Goal: Task Accomplishment & Management: Use online tool/utility

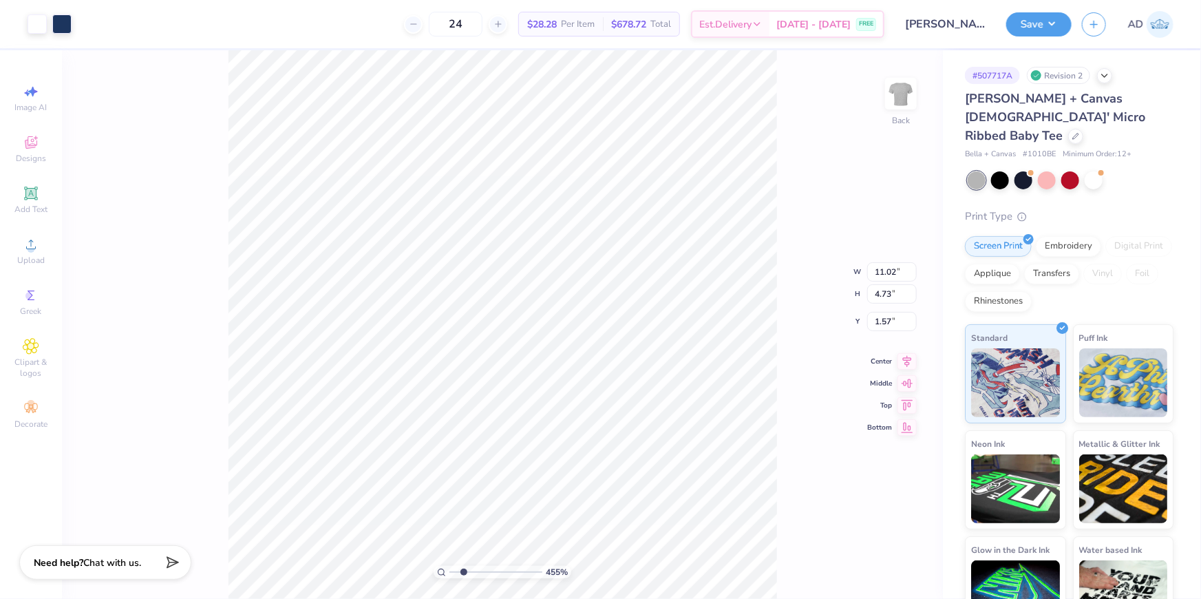
type input "1.83375135313989"
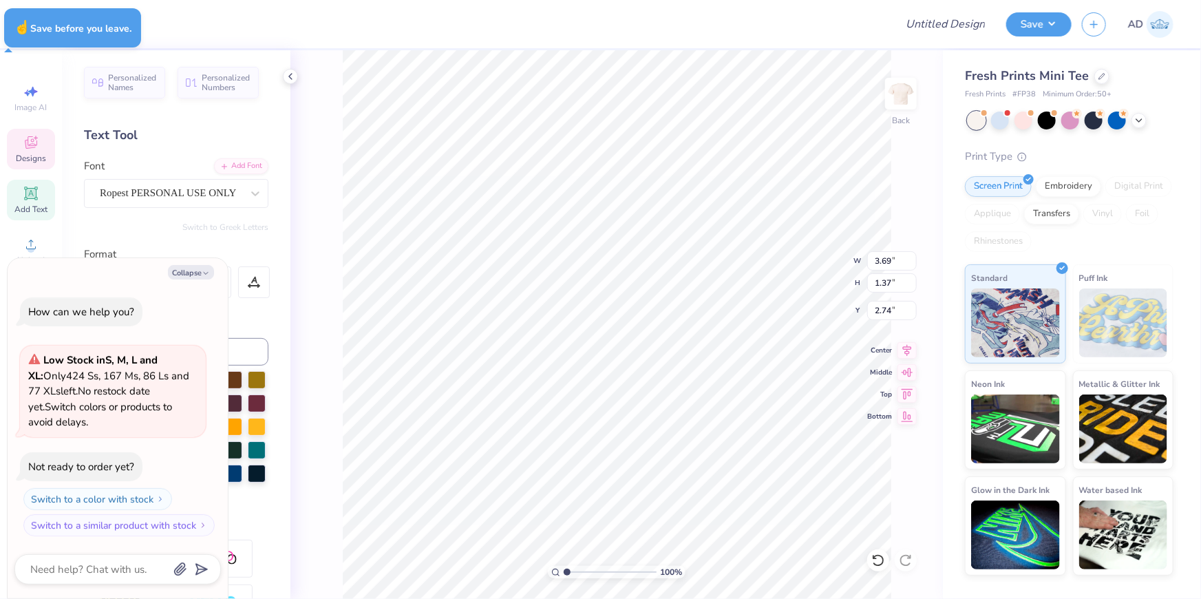
type textarea "x"
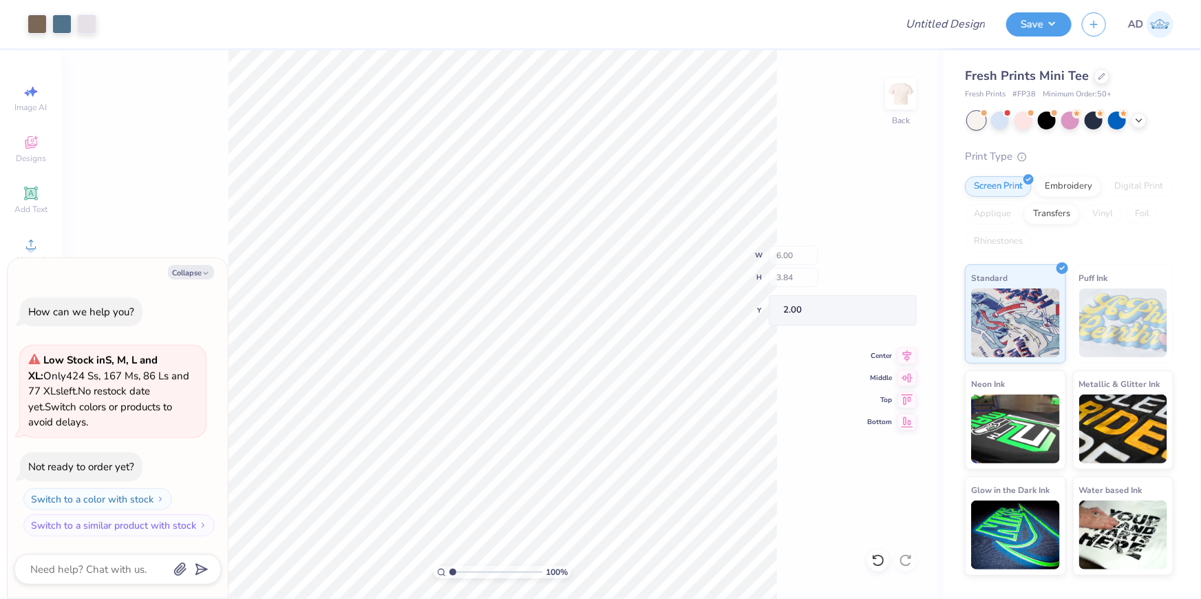
type textarea "x"
type input "0.41"
type input "0.56"
type input "4.68"
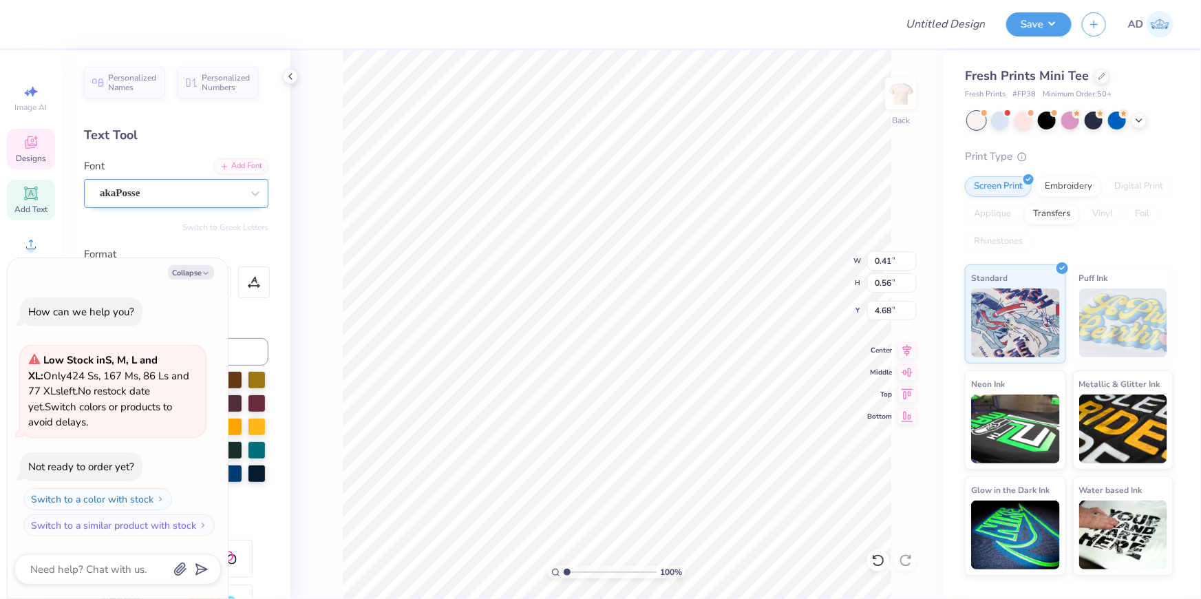
click at [202, 186] on div "akaPosse" at bounding box center [170, 192] width 144 height 21
type textarea "x"
paste input "Θ"
type input "Θ"
type textarea "x"
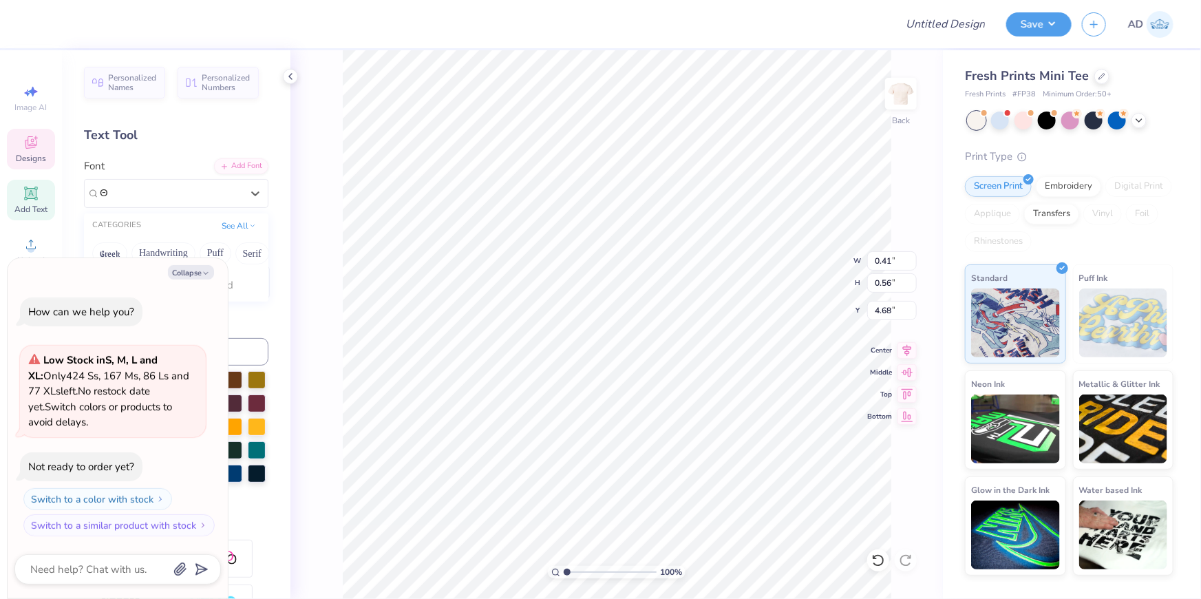
type input "Θ"
type textarea "x"
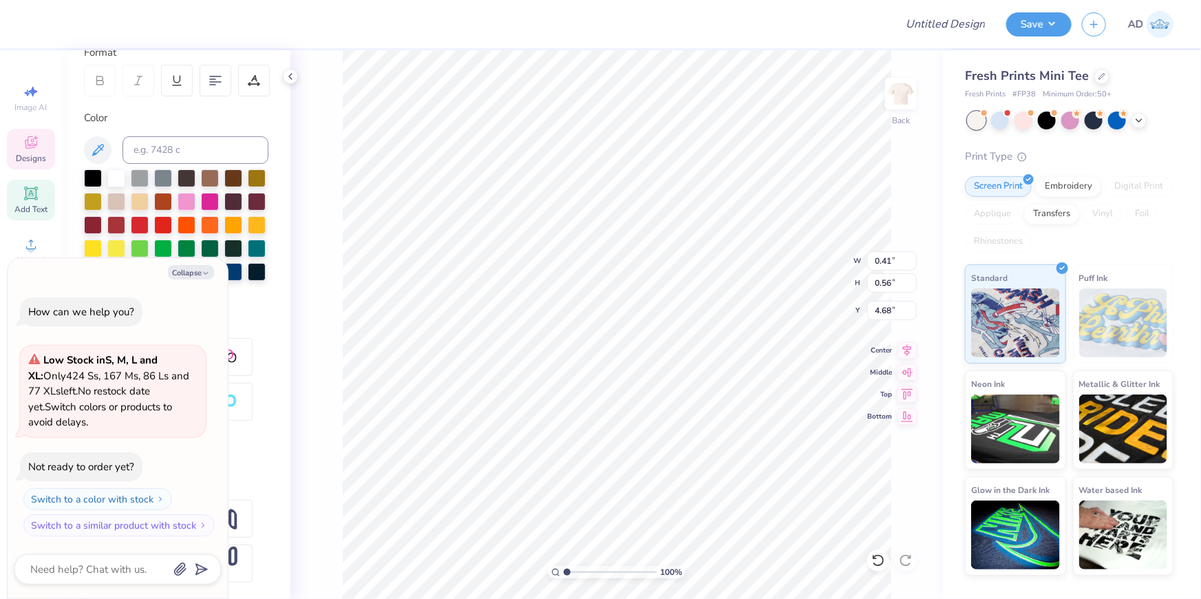
scroll to position [0, 0]
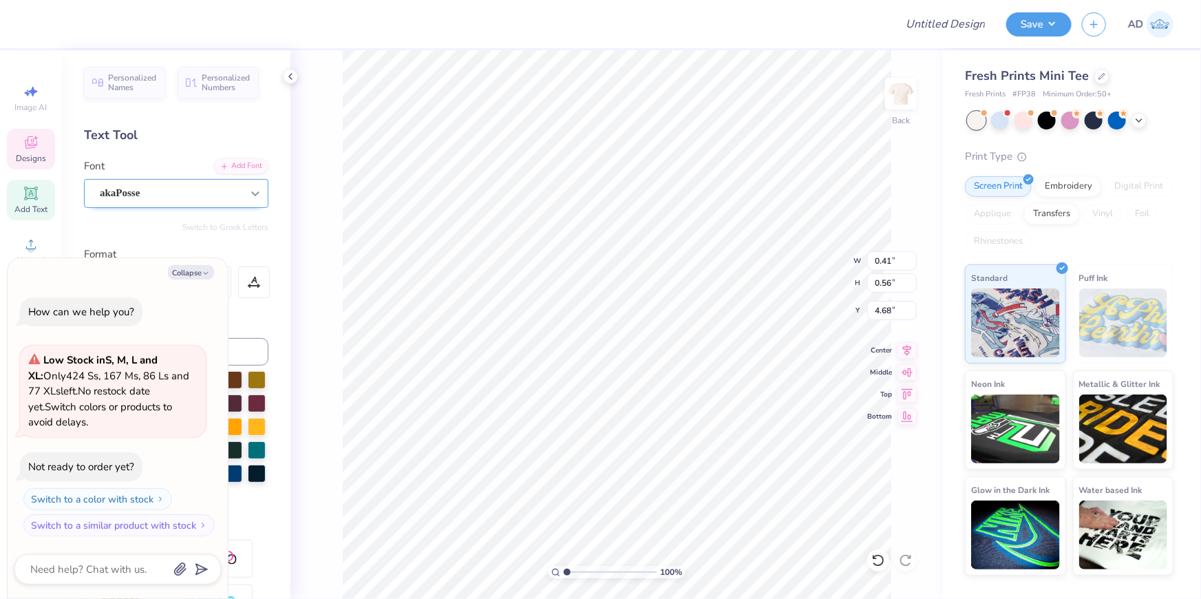
click at [248, 200] on div at bounding box center [255, 193] width 25 height 25
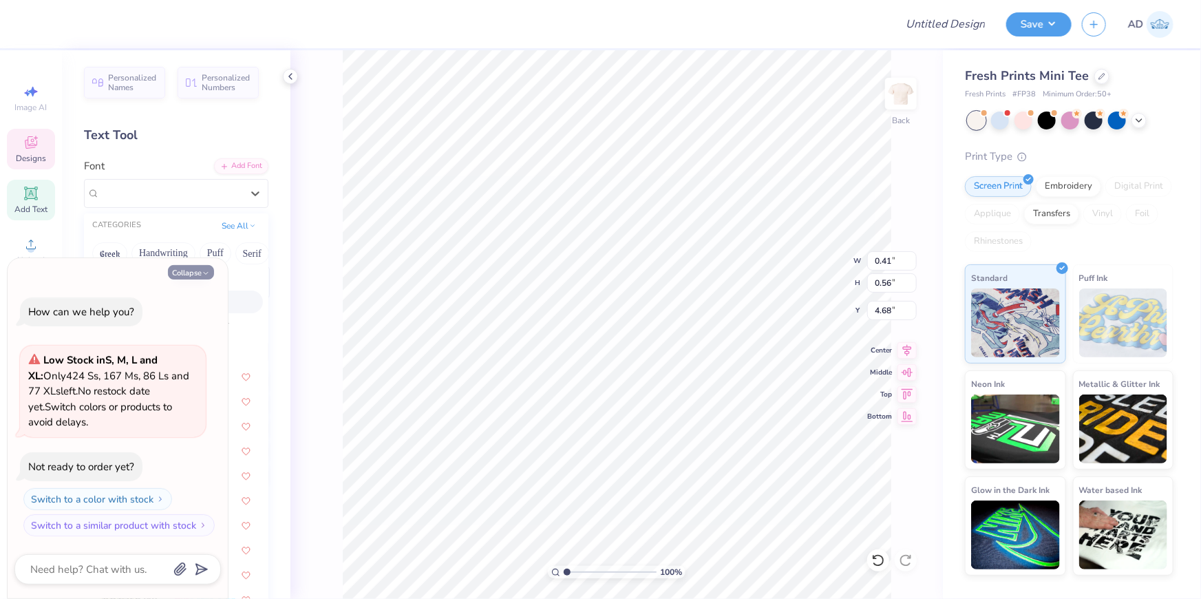
click at [203, 273] on icon "button" at bounding box center [206, 273] width 8 height 8
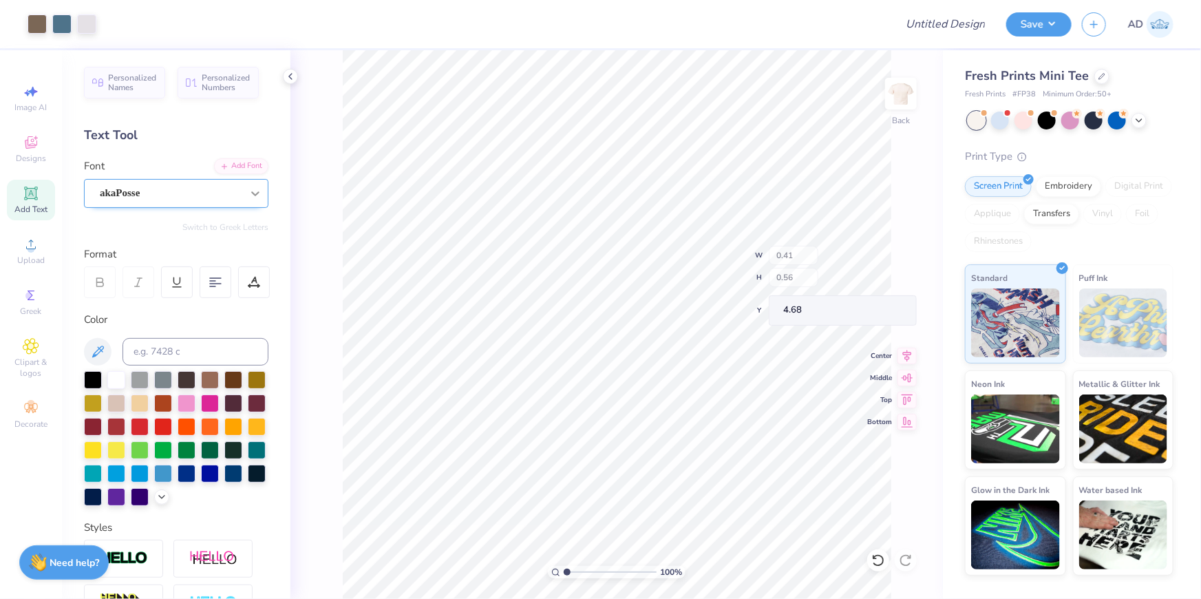
type textarea "x"
click at [248, 192] on icon at bounding box center [255, 193] width 14 height 14
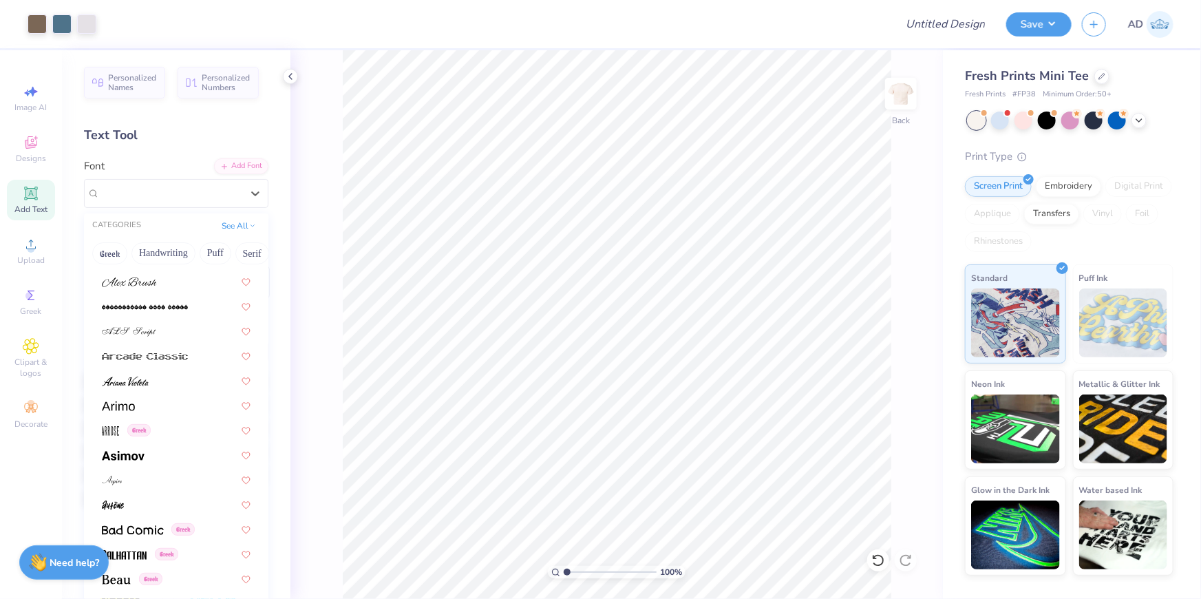
scroll to position [312, 0]
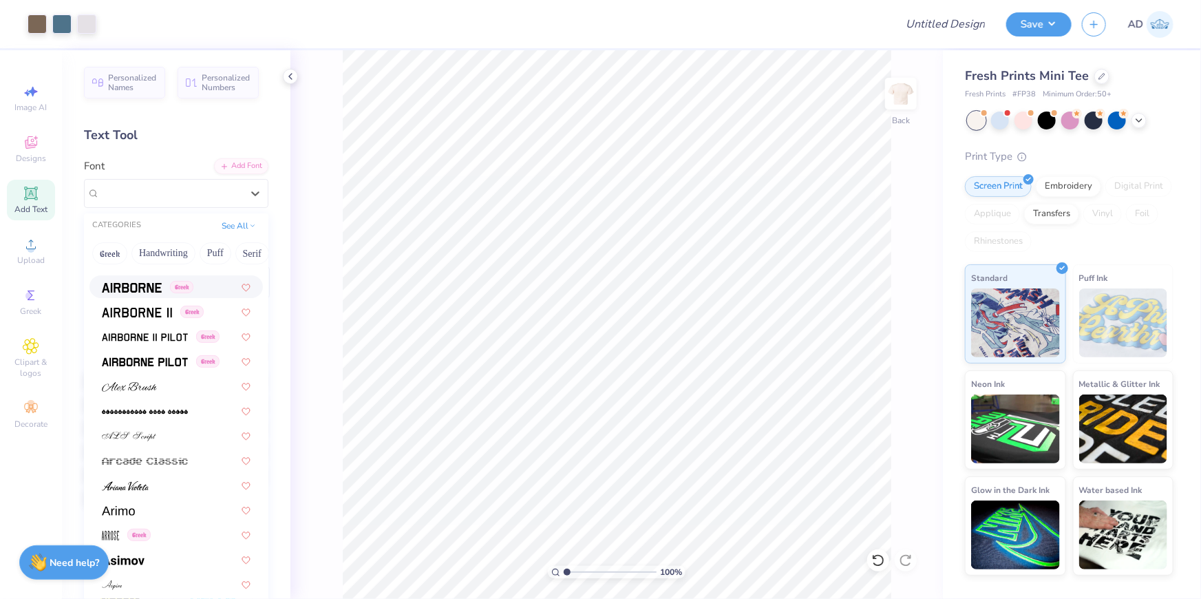
click at [142, 279] on span at bounding box center [132, 286] width 60 height 14
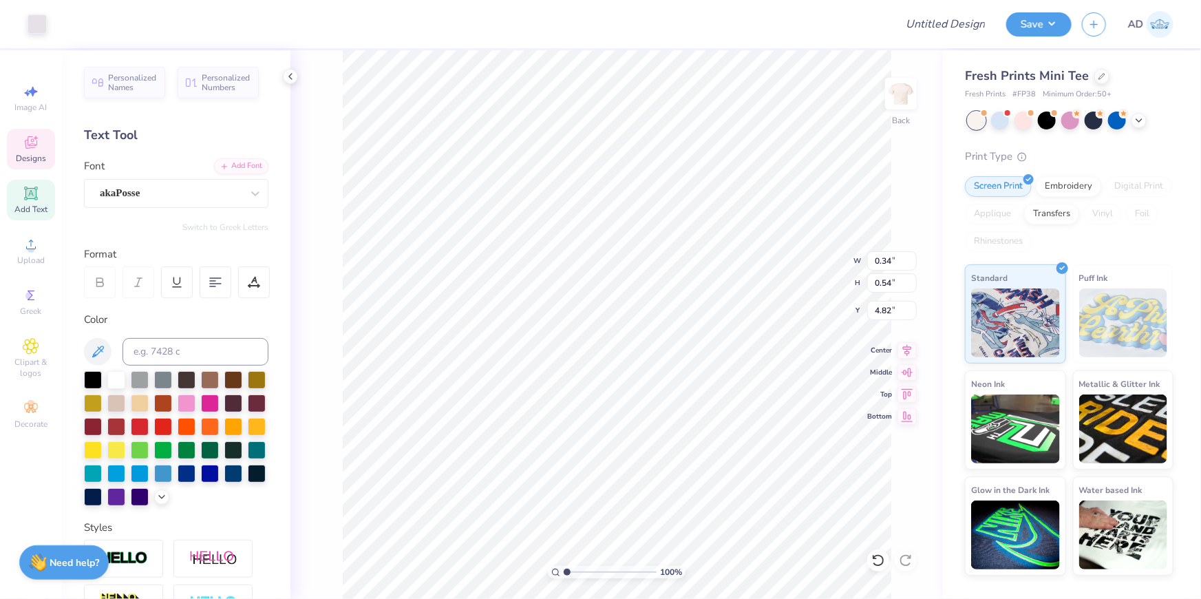
type input "0.34"
type input "0.54"
type input "4.82"
paste textarea
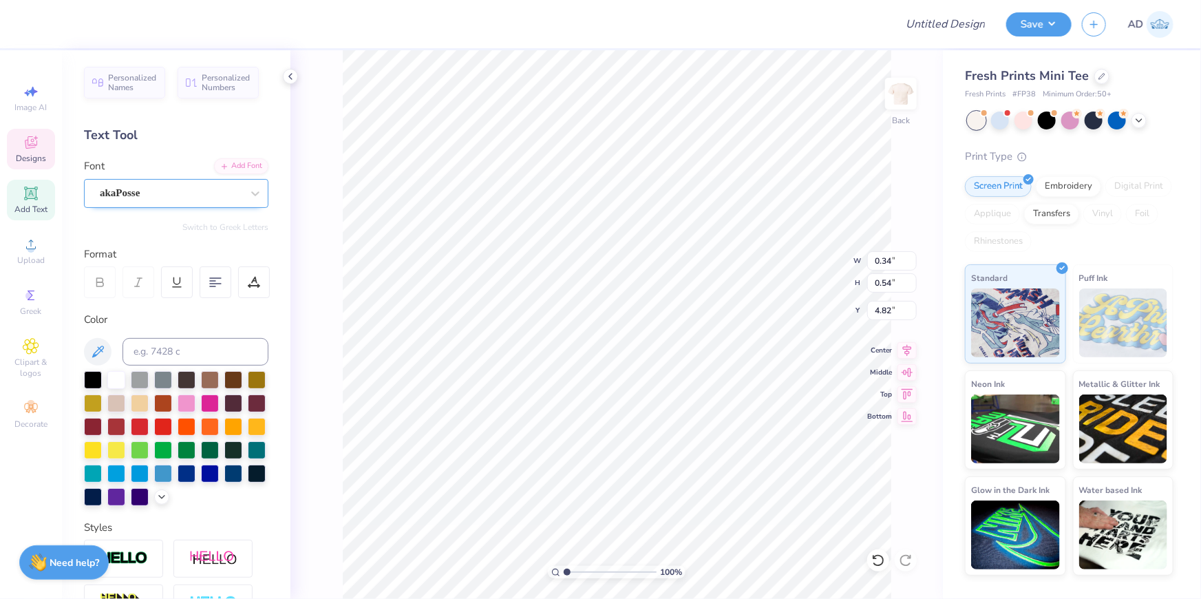
click at [208, 195] on div "akaPosse" at bounding box center [170, 192] width 144 height 21
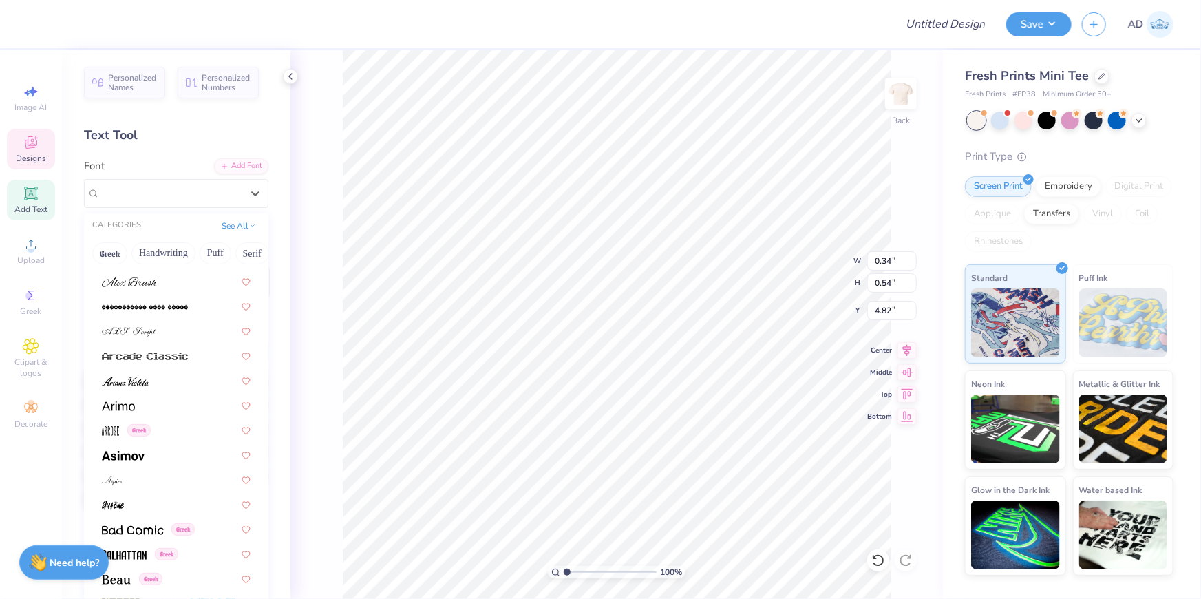
scroll to position [312, 0]
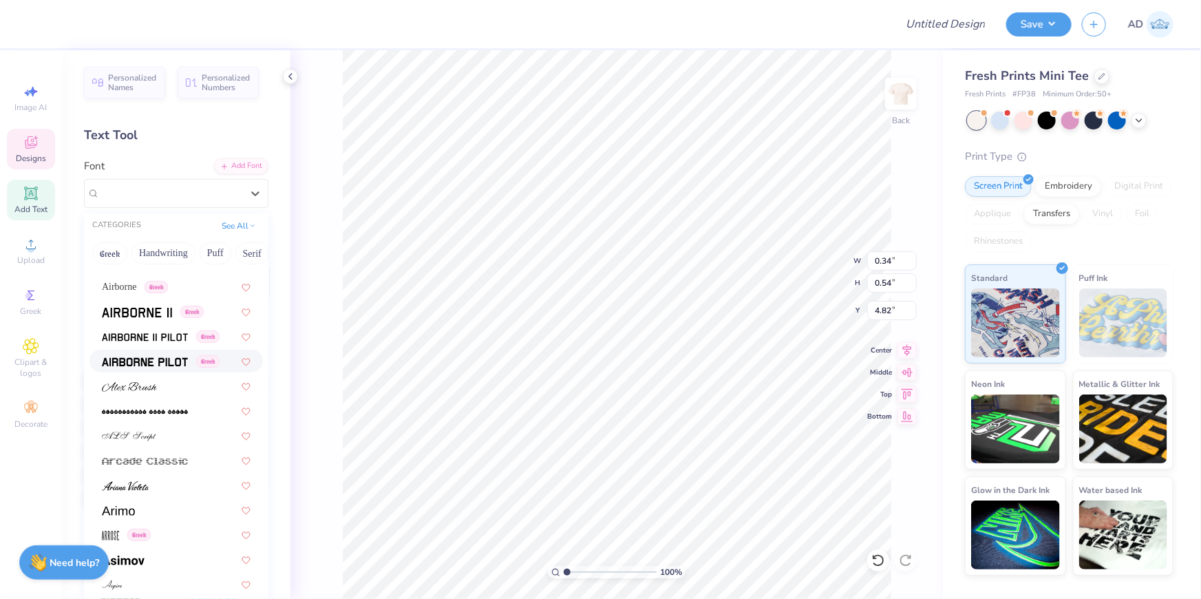
click at [181, 357] on img at bounding box center [145, 362] width 86 height 10
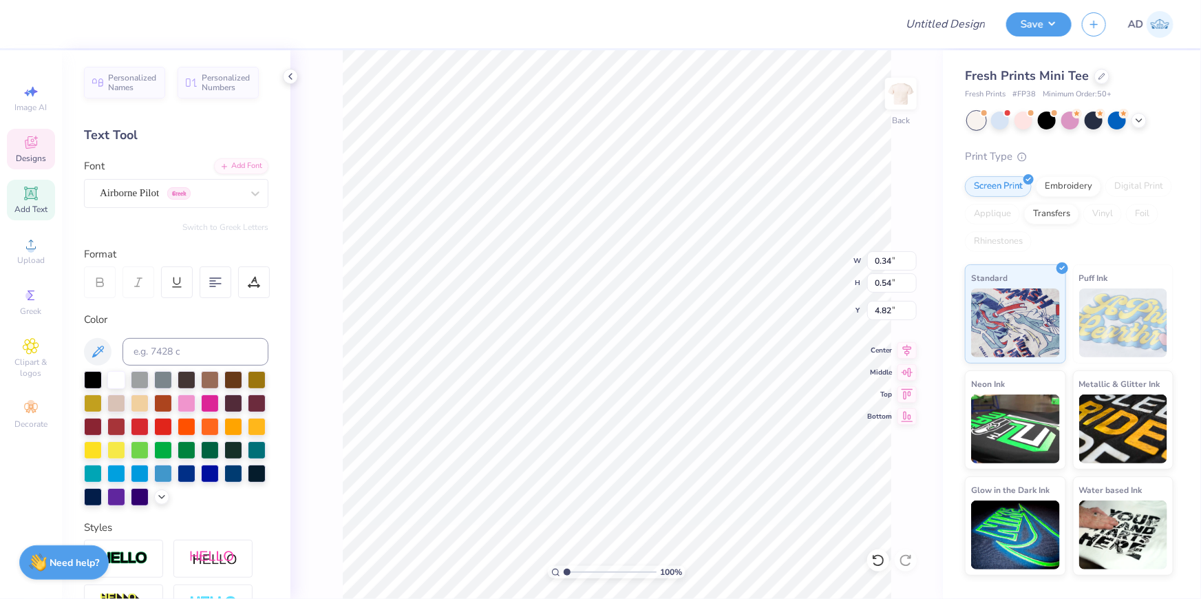
paste textarea "Q"
type textarea "QQVAASDASDASDASDQWEQWEQWEQWEQWE123123"
click at [206, 188] on div "Airborne Pilot Greek" at bounding box center [170, 192] width 144 height 21
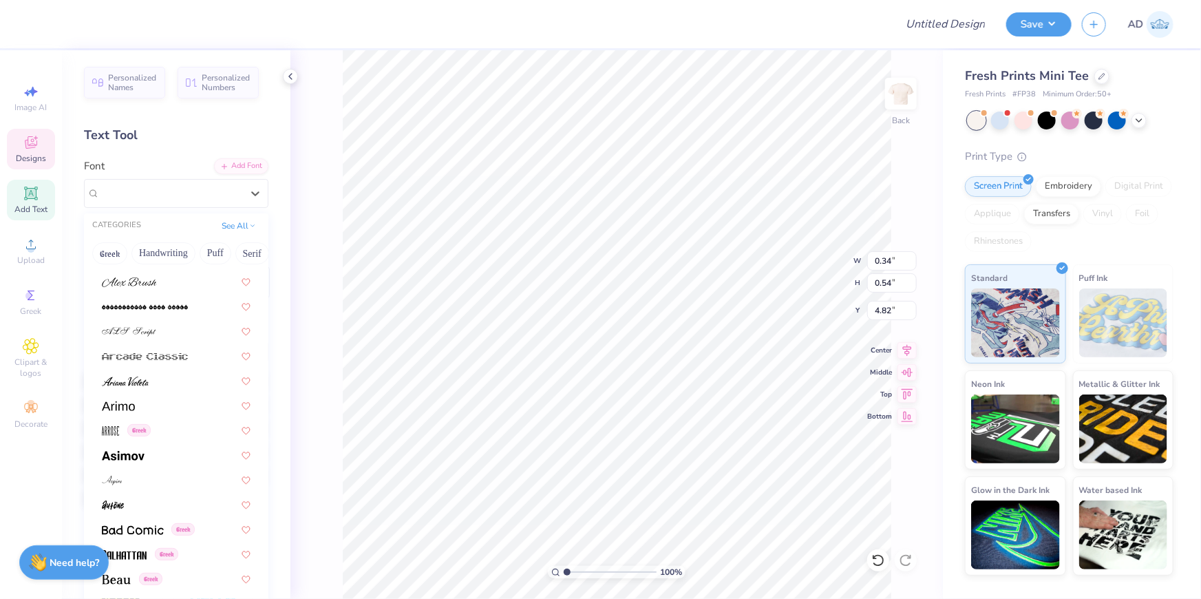
scroll to position [521, 0]
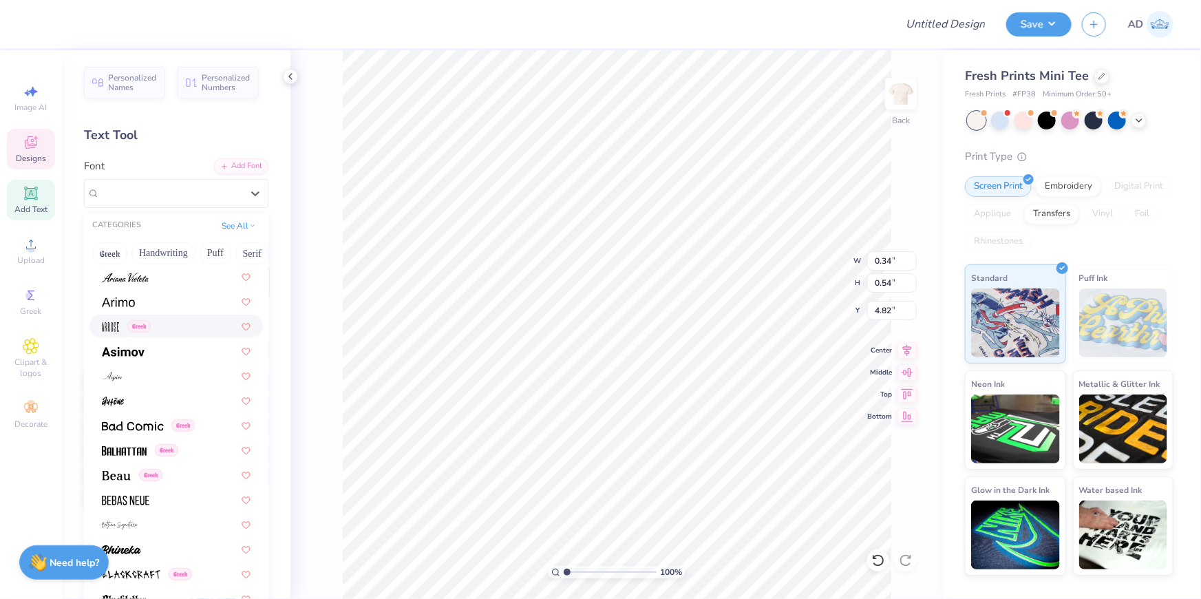
click at [155, 323] on div "Greek" at bounding box center [176, 326] width 149 height 14
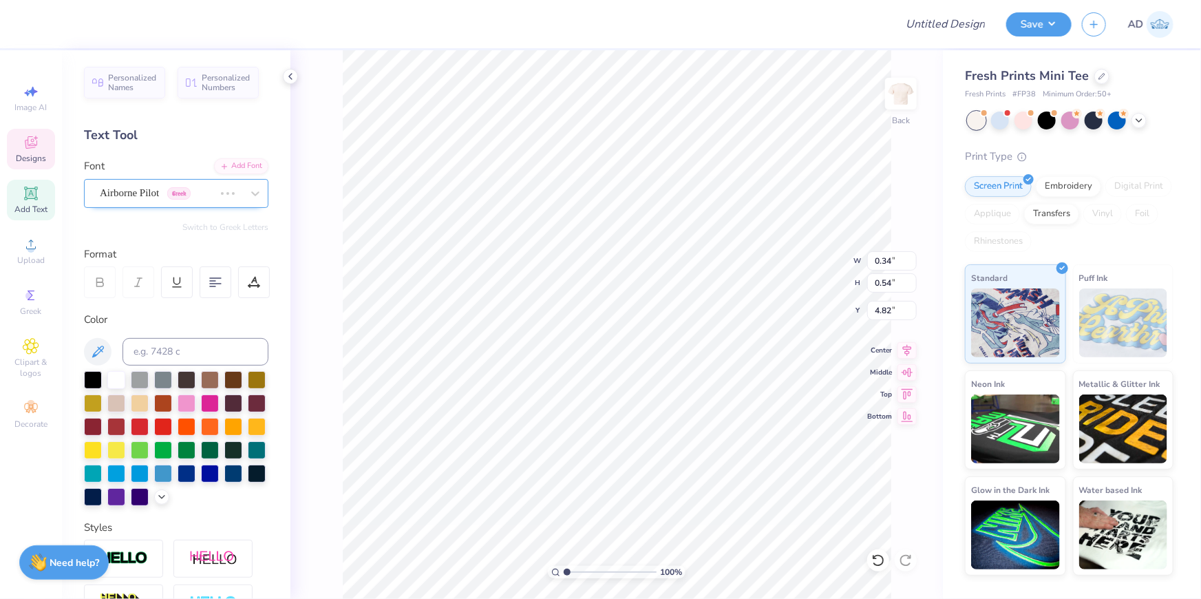
click at [170, 195] on div "Airborne Pilot Greek" at bounding box center [156, 192] width 117 height 21
type textarea "Theta"
type input "3.69"
type input "1.37"
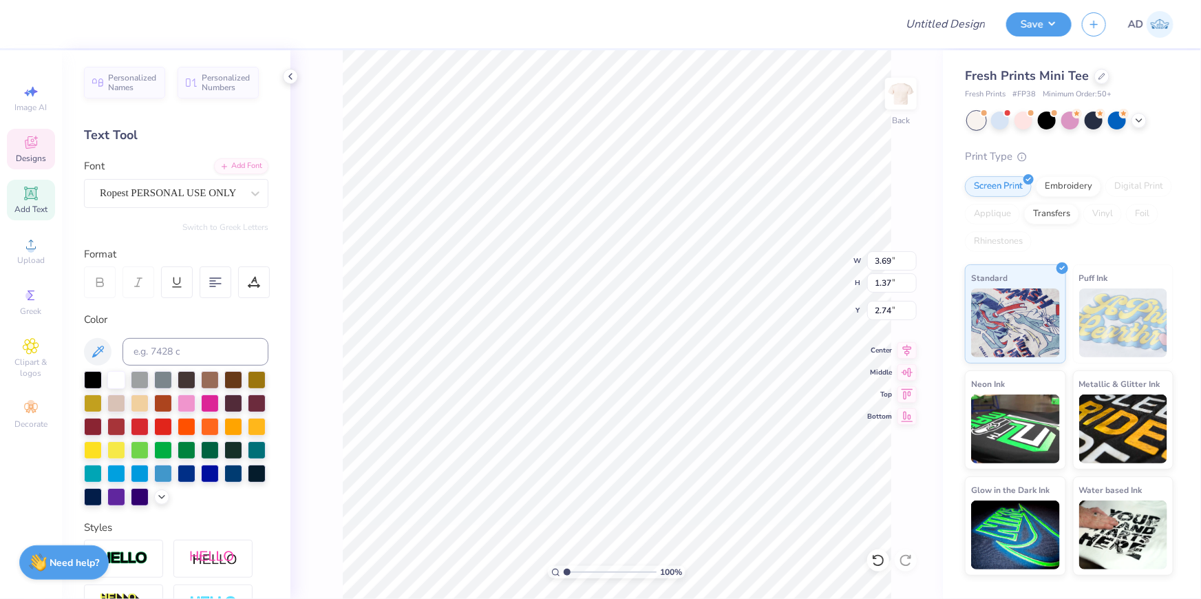
scroll to position [10, 3]
